Goal: Transaction & Acquisition: Purchase product/service

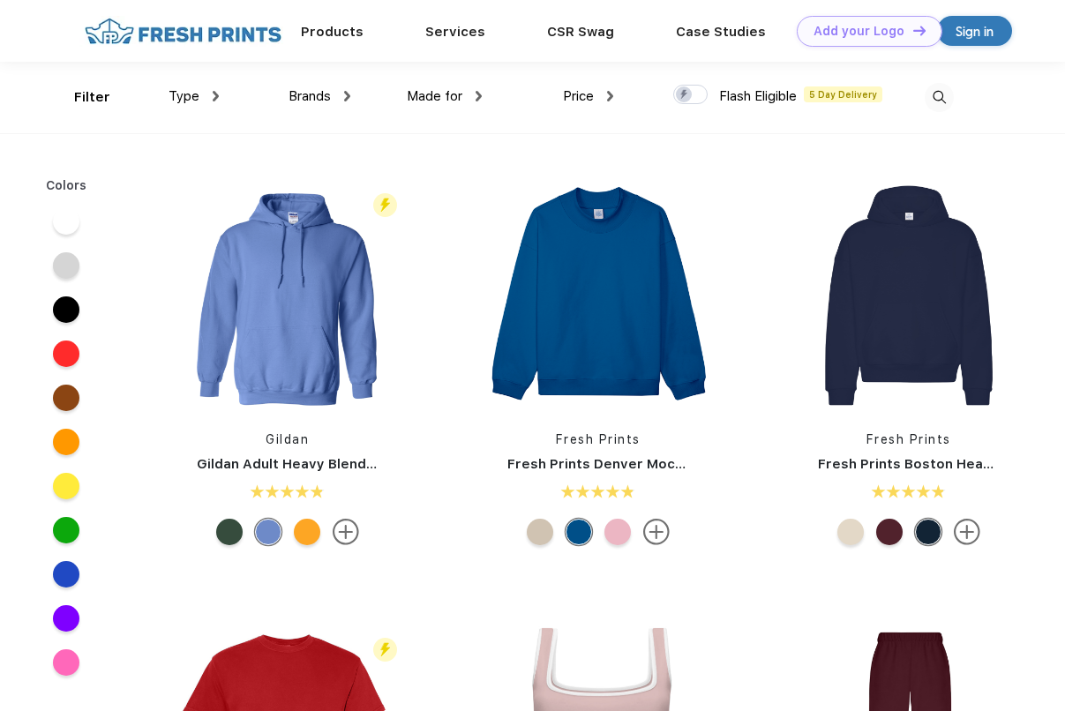
scroll to position [1, 0]
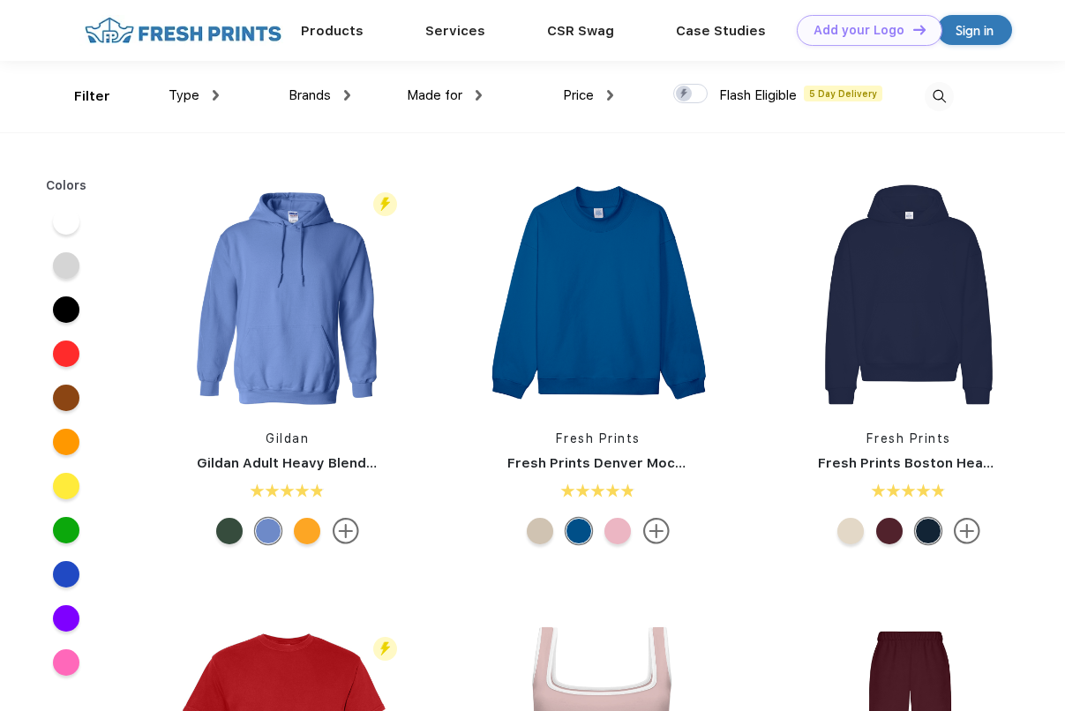
click at [203, 99] on div "Type" at bounding box center [193, 96] width 50 height 20
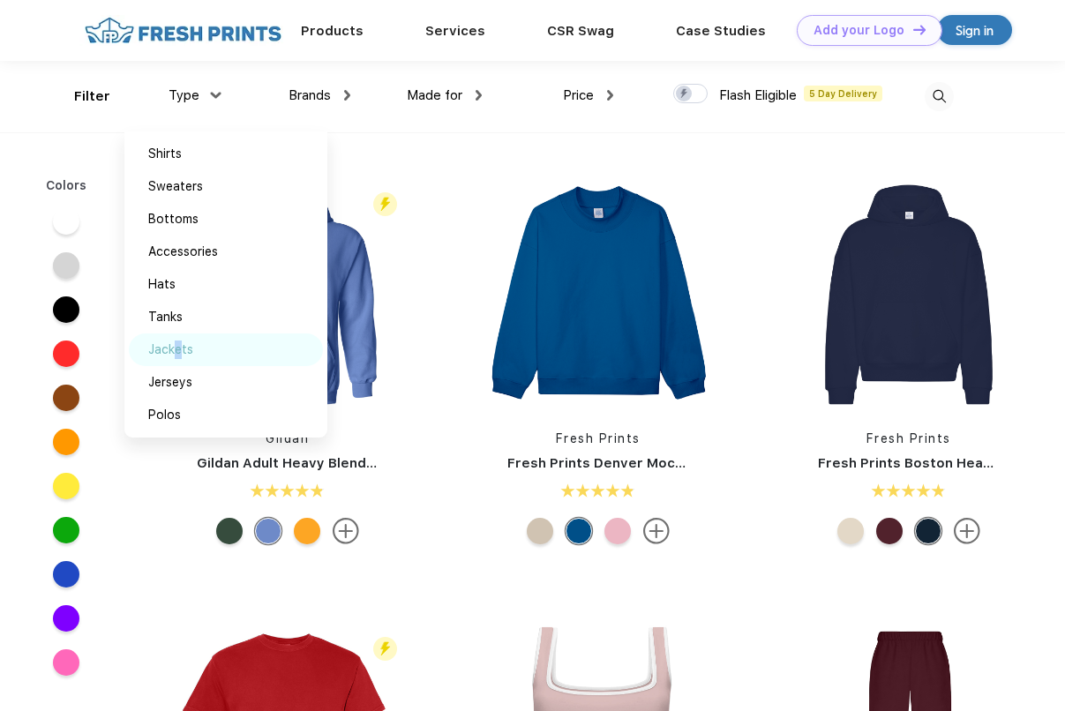
click at [171, 345] on div "Jackets" at bounding box center [170, 349] width 45 height 19
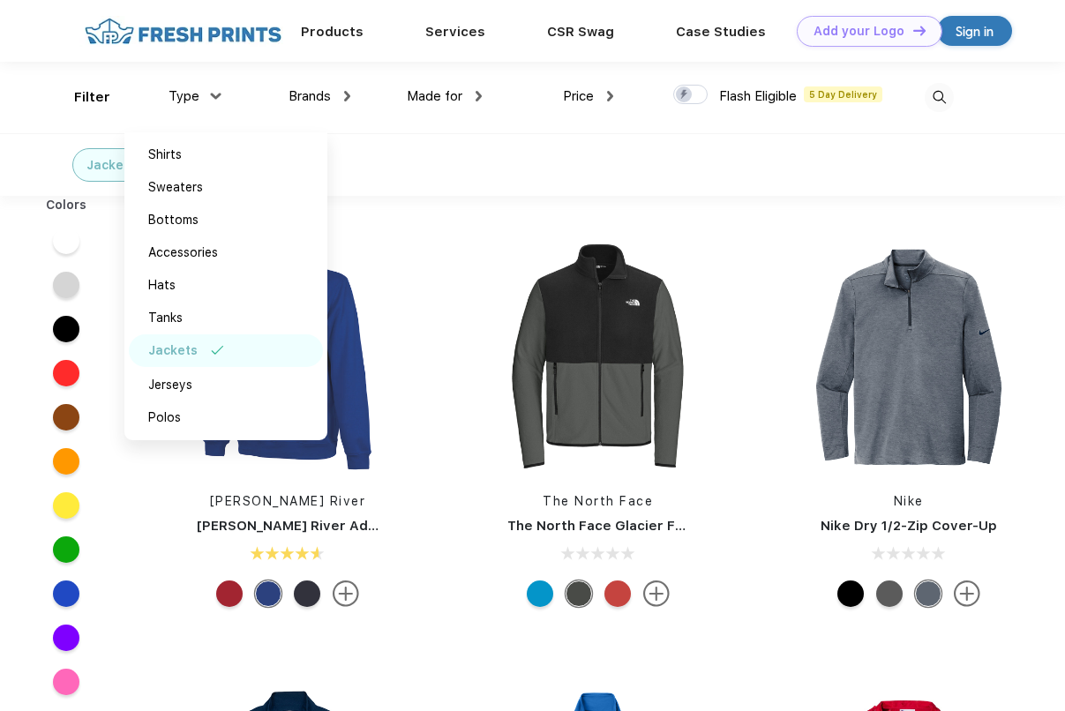
click at [418, 260] on div "[PERSON_NAME] River [PERSON_NAME] River Adult Crosswind Quarter Zip Sweatshirt" at bounding box center [287, 427] width 310 height 374
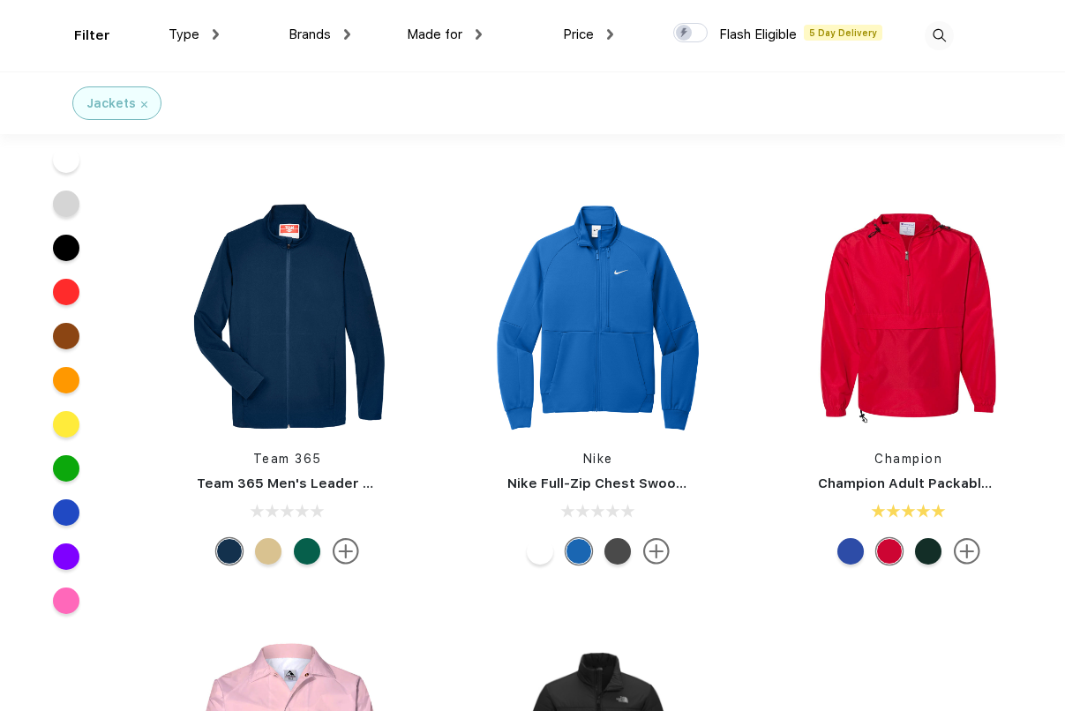
scroll to position [441, 0]
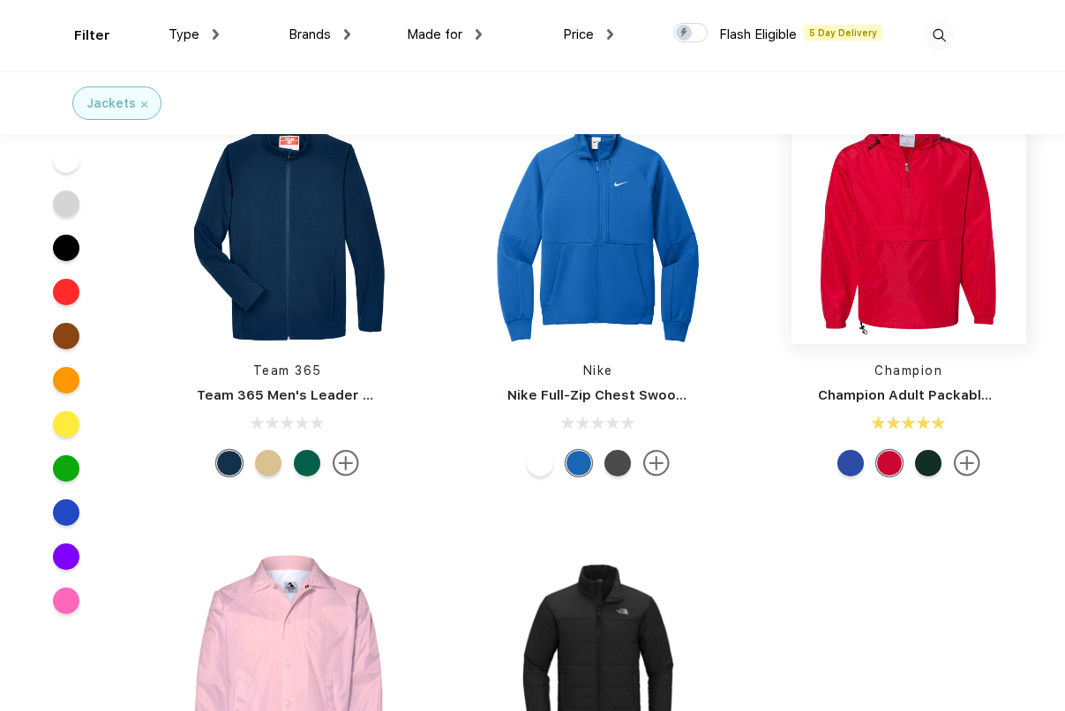
click at [916, 268] on img at bounding box center [908, 226] width 235 height 235
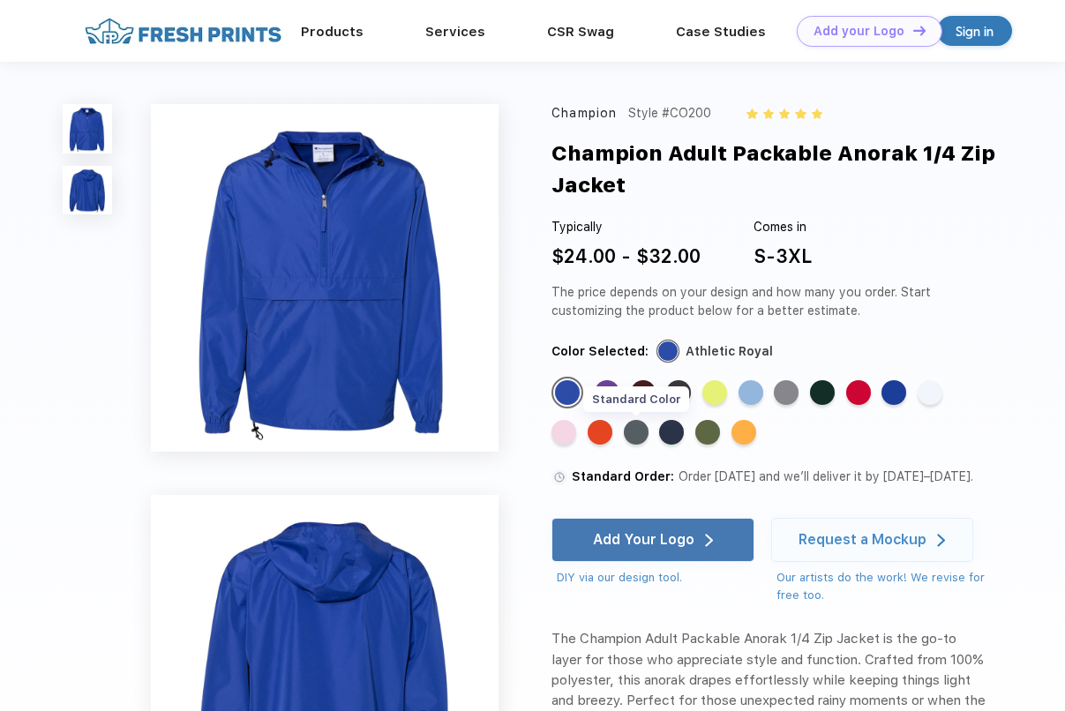
click at [640, 437] on div "Standard Color" at bounding box center [636, 432] width 25 height 25
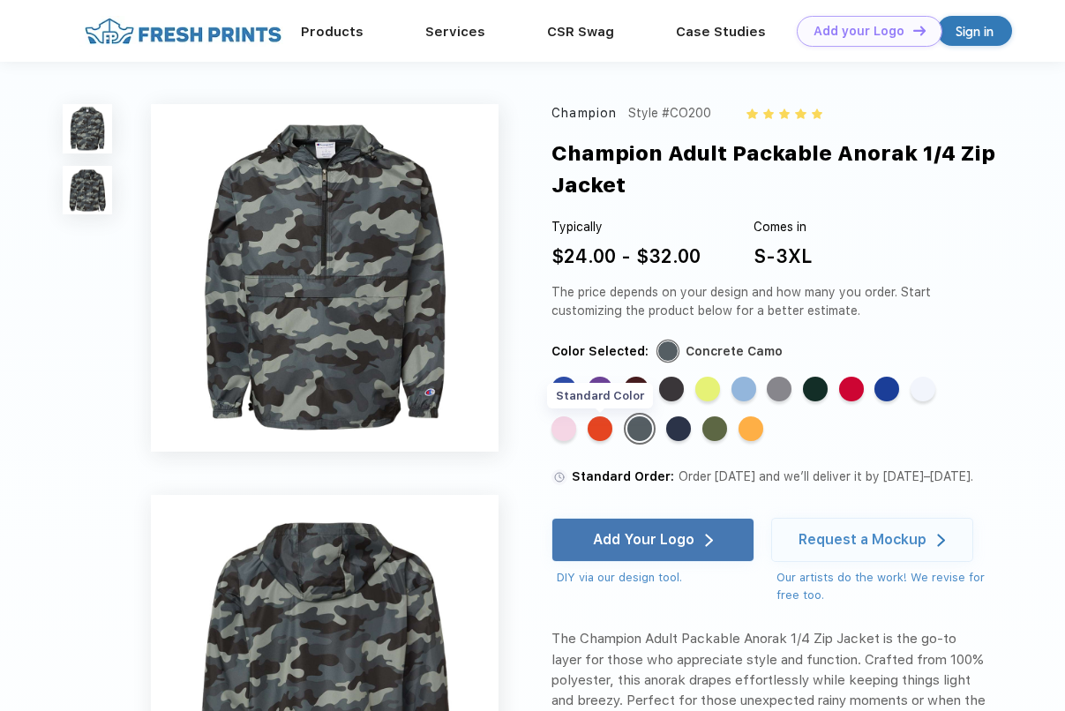
click at [600, 433] on div "Standard Color" at bounding box center [599, 428] width 25 height 25
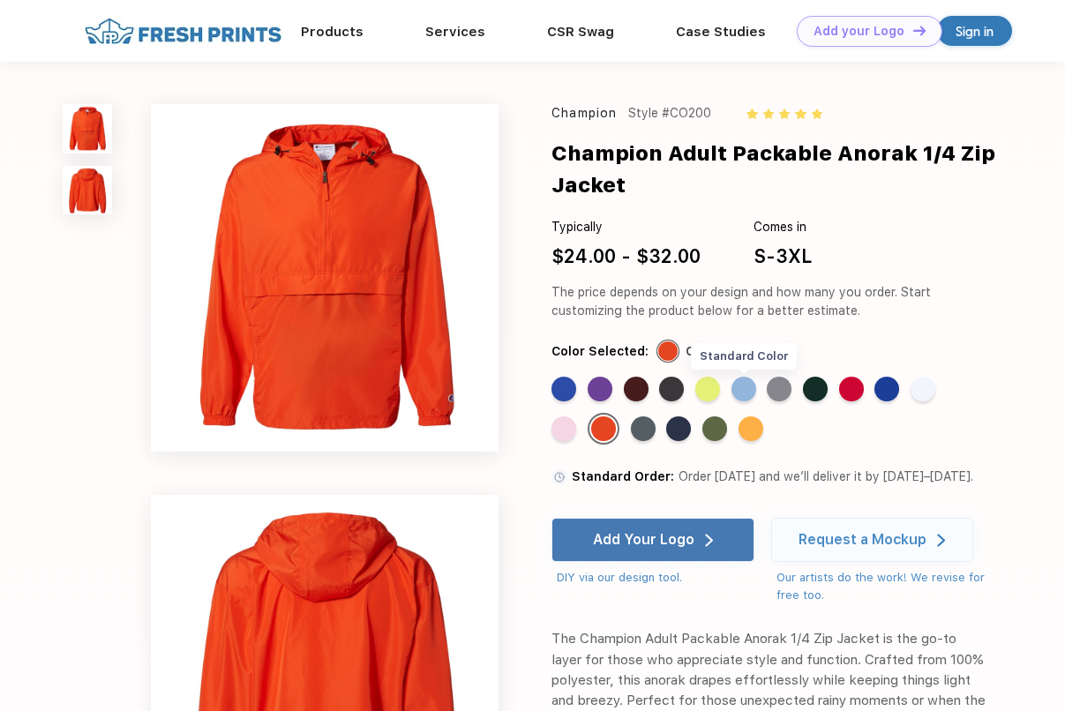
click at [753, 389] on div "Standard Color" at bounding box center [743, 389] width 25 height 25
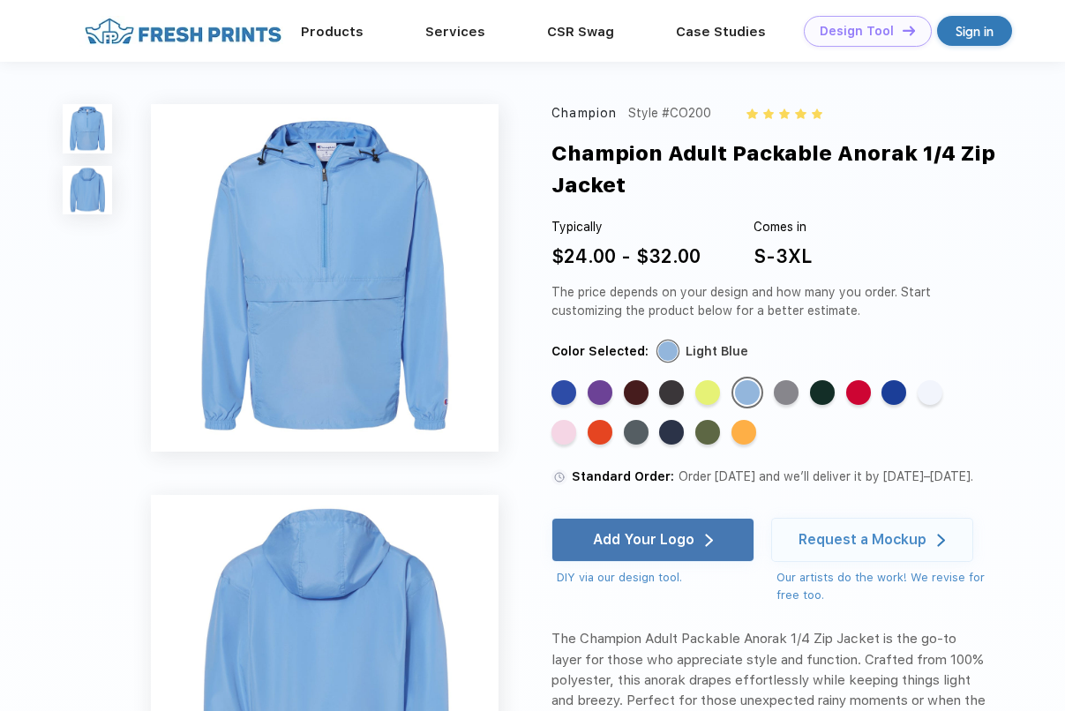
click at [863, 24] on div "Design Tool" at bounding box center [856, 31] width 74 height 15
